Goal: Information Seeking & Learning: Learn about a topic

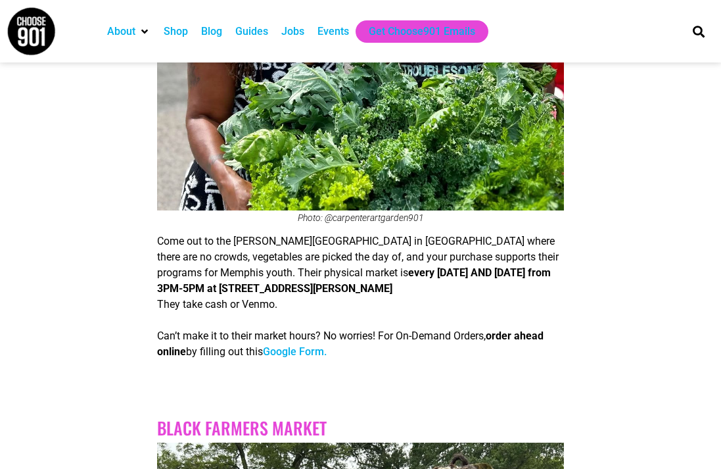
scroll to position [1521, 0]
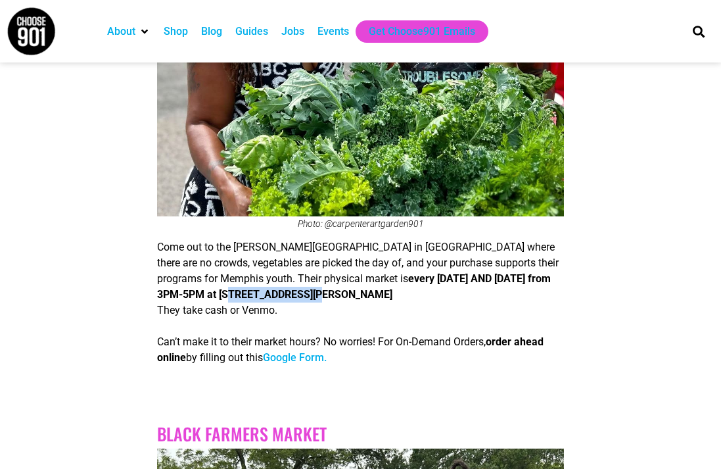
drag, startPoint x: 197, startPoint y: 253, endPoint x: 283, endPoint y: 258, distance: 86.2
click at [283, 272] on strong "every Monday AND Thursday from 3PM-5PM at 281 Carpenter St." at bounding box center [354, 286] width 394 height 28
copy strong "281 Carpenter St"
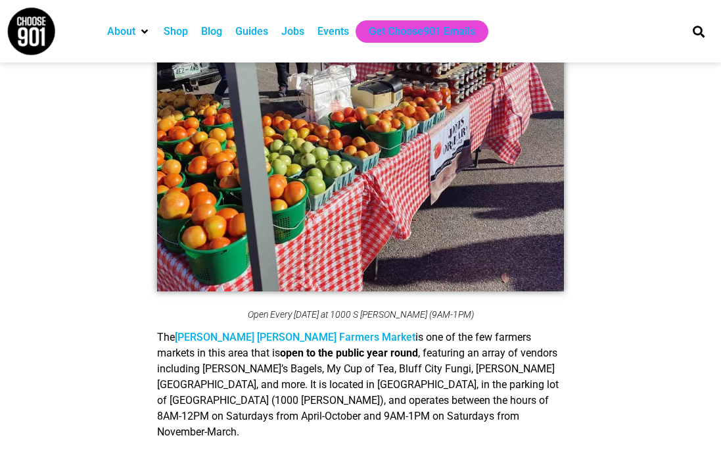
scroll to position [2828, 0]
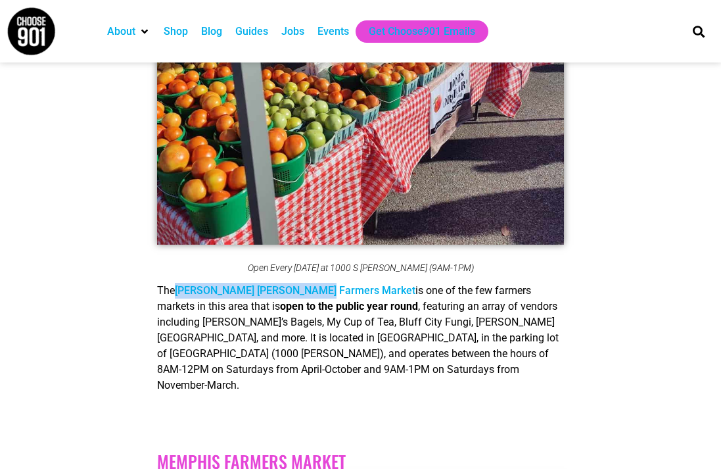
drag, startPoint x: 176, startPoint y: 213, endPoint x: 327, endPoint y: 211, distance: 151.2
click at [327, 283] on p "The Cooper Young Farmers Market is one of the few farmers markets in this area …" at bounding box center [360, 338] width 406 height 110
copy span "Cooper Young Farmers Market"
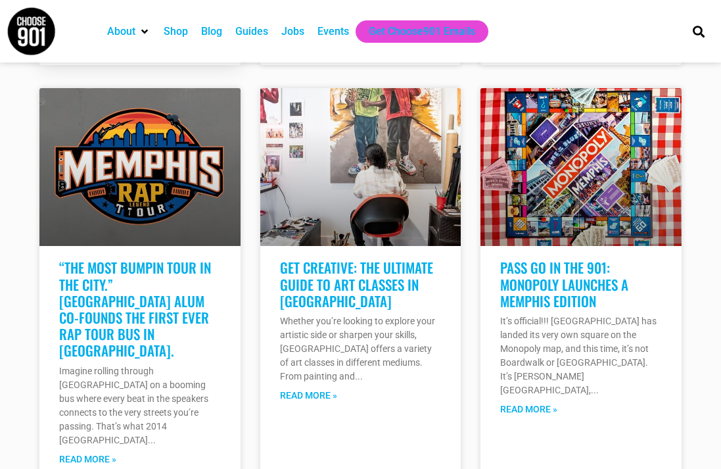
scroll to position [9617, 0]
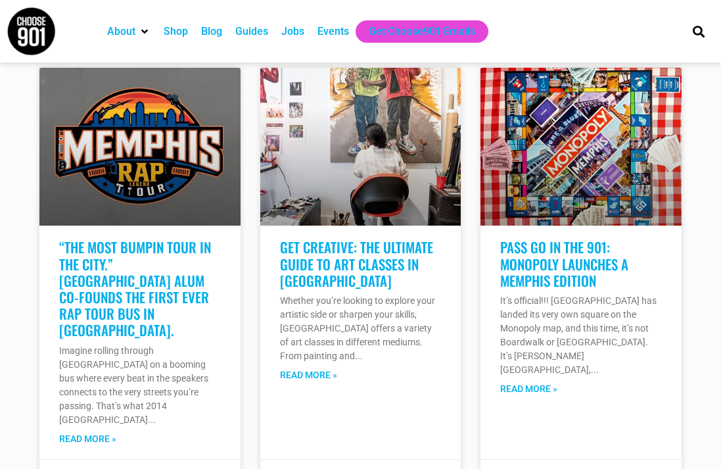
click at [338, 22] on div "Events" at bounding box center [333, 31] width 45 height 22
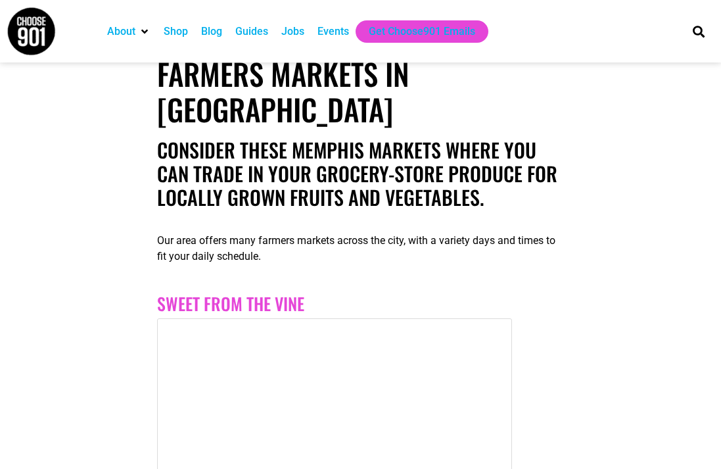
scroll to position [109, 0]
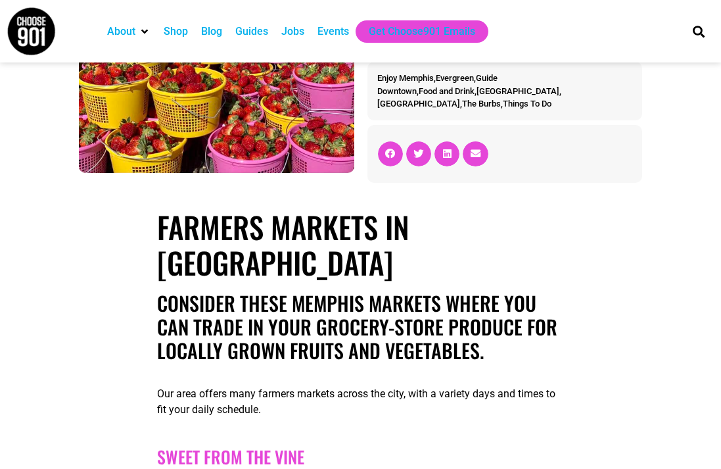
click at [19, 31] on img at bounding box center [31, 31] width 49 height 49
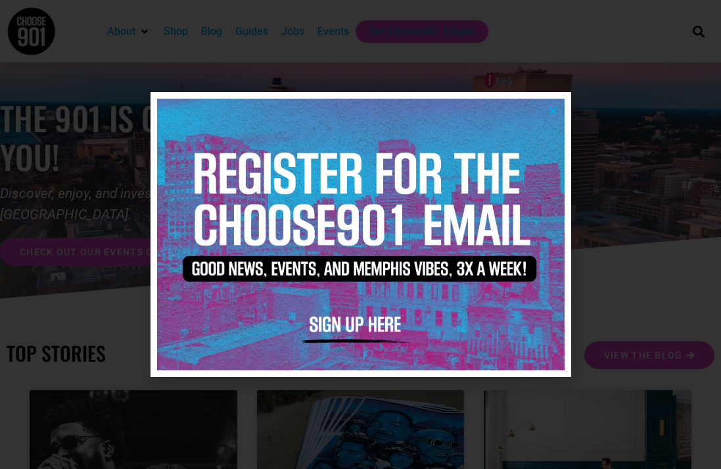
click at [553, 110] on icon "Close" at bounding box center [553, 110] width 10 height 10
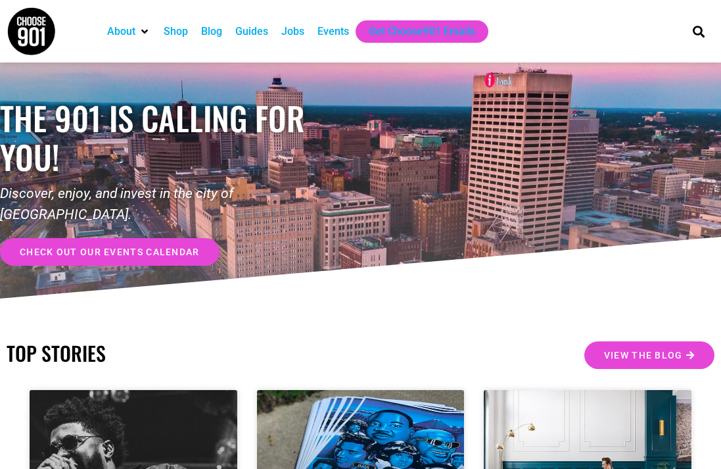
click at [334, 34] on div "Events" at bounding box center [333, 32] width 32 height 16
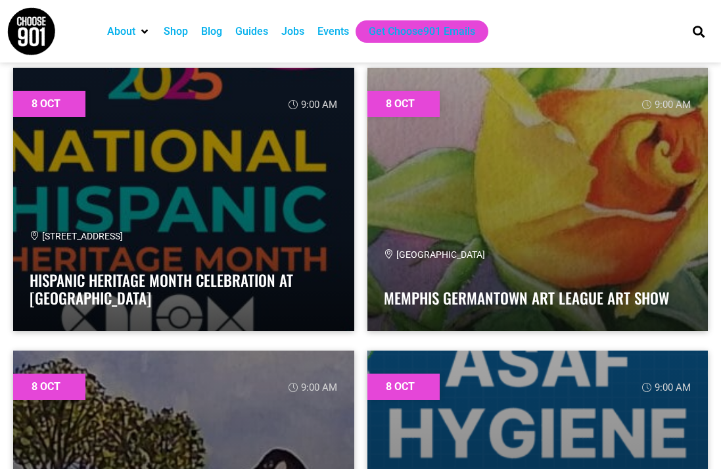
scroll to position [476, 0]
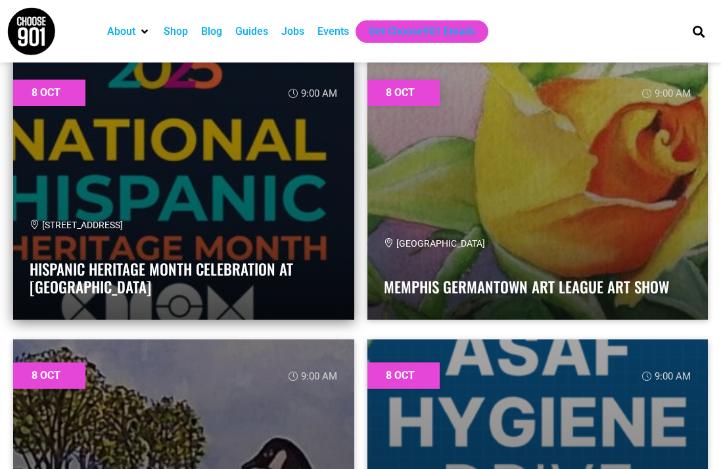
click at [147, 232] on div "2525 Central Ave" at bounding box center [184, 225] width 308 height 14
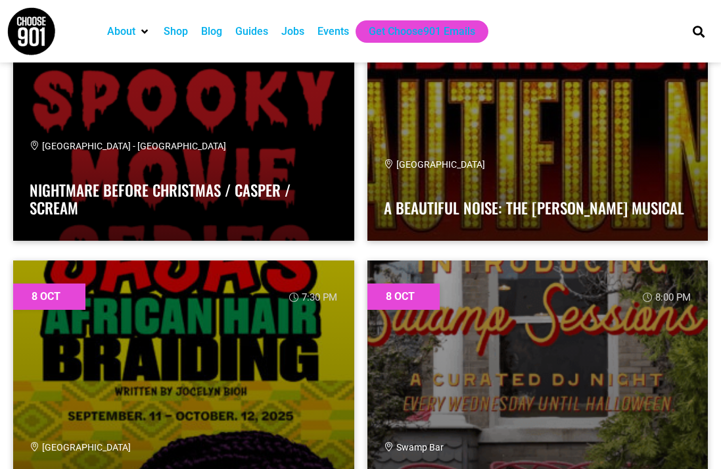
scroll to position [3382, 0]
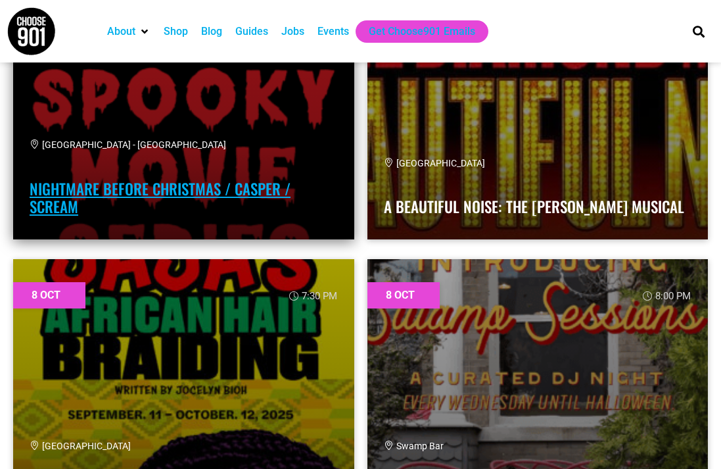
click at [70, 192] on link "Nightmare Before Christmas / Casper / Scream" at bounding box center [160, 197] width 261 height 41
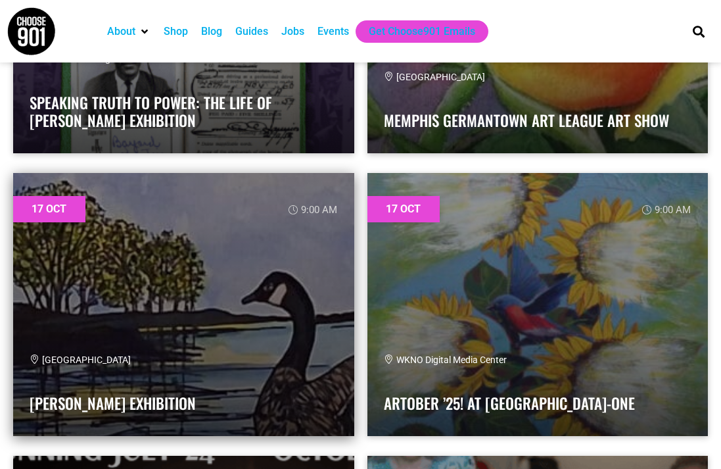
scroll to position [31737, 0]
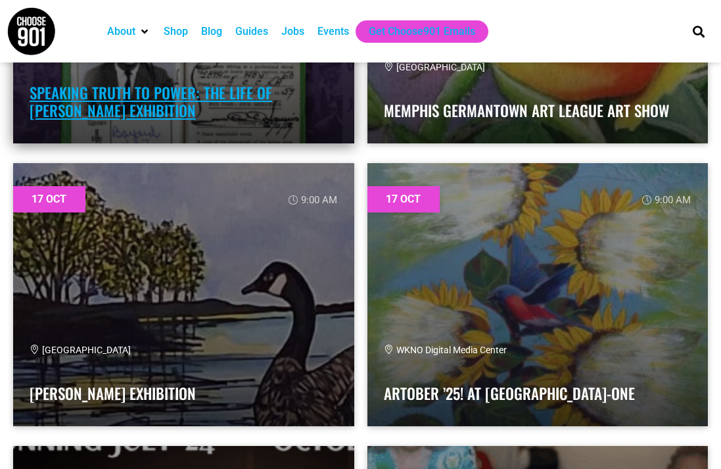
click at [200, 99] on link "Speaking Truth to Power: The Life of Bayard Rustin Exhibition" at bounding box center [151, 101] width 243 height 41
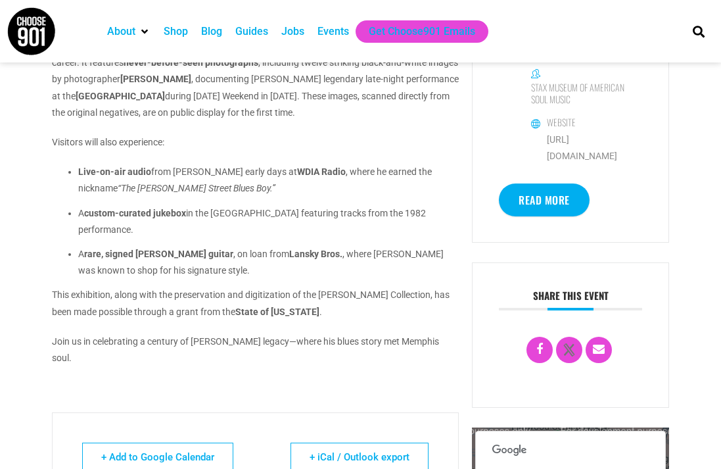
scroll to position [463, 0]
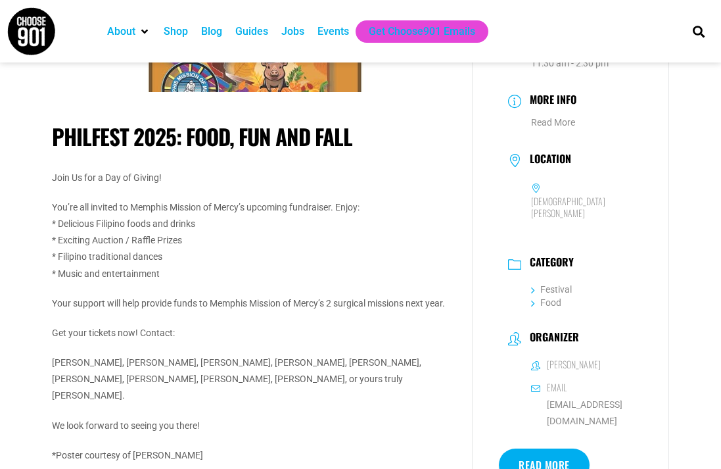
scroll to position [145, 0]
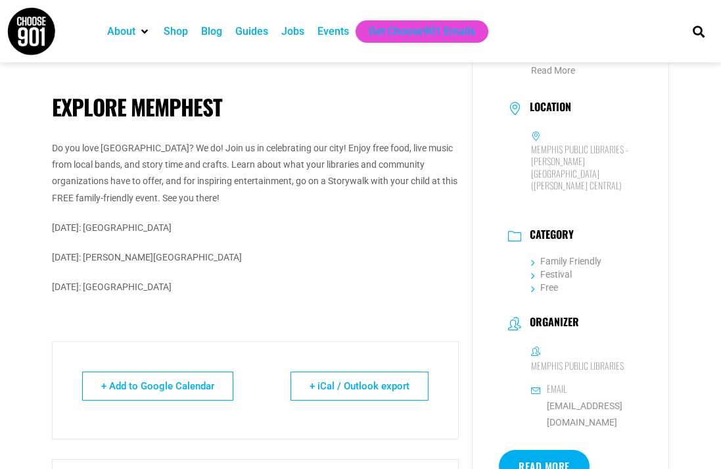
scroll to position [255, 0]
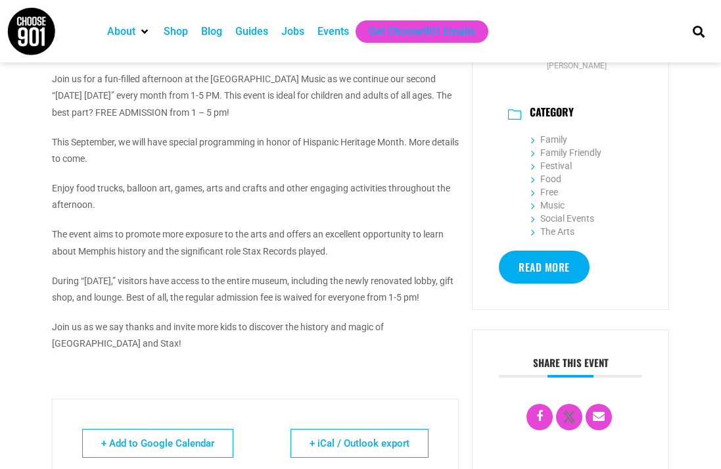
scroll to position [319, 0]
